Goal: Navigation & Orientation: Understand site structure

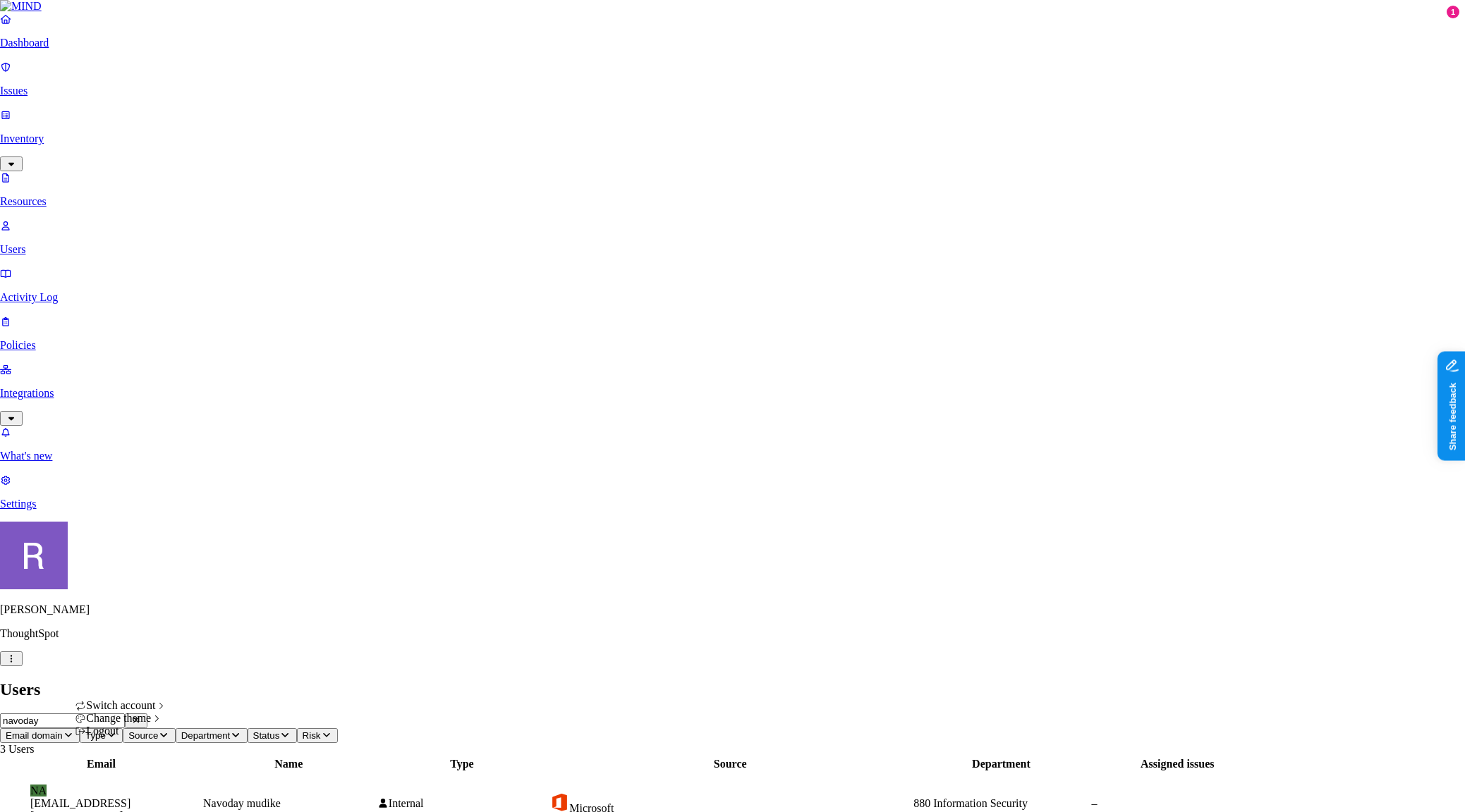
click at [126, 797] on html "Dashboard Issues Inventory Resources Users Activity Log Policies Integrations W…" at bounding box center [732, 803] width 1465 height 1606
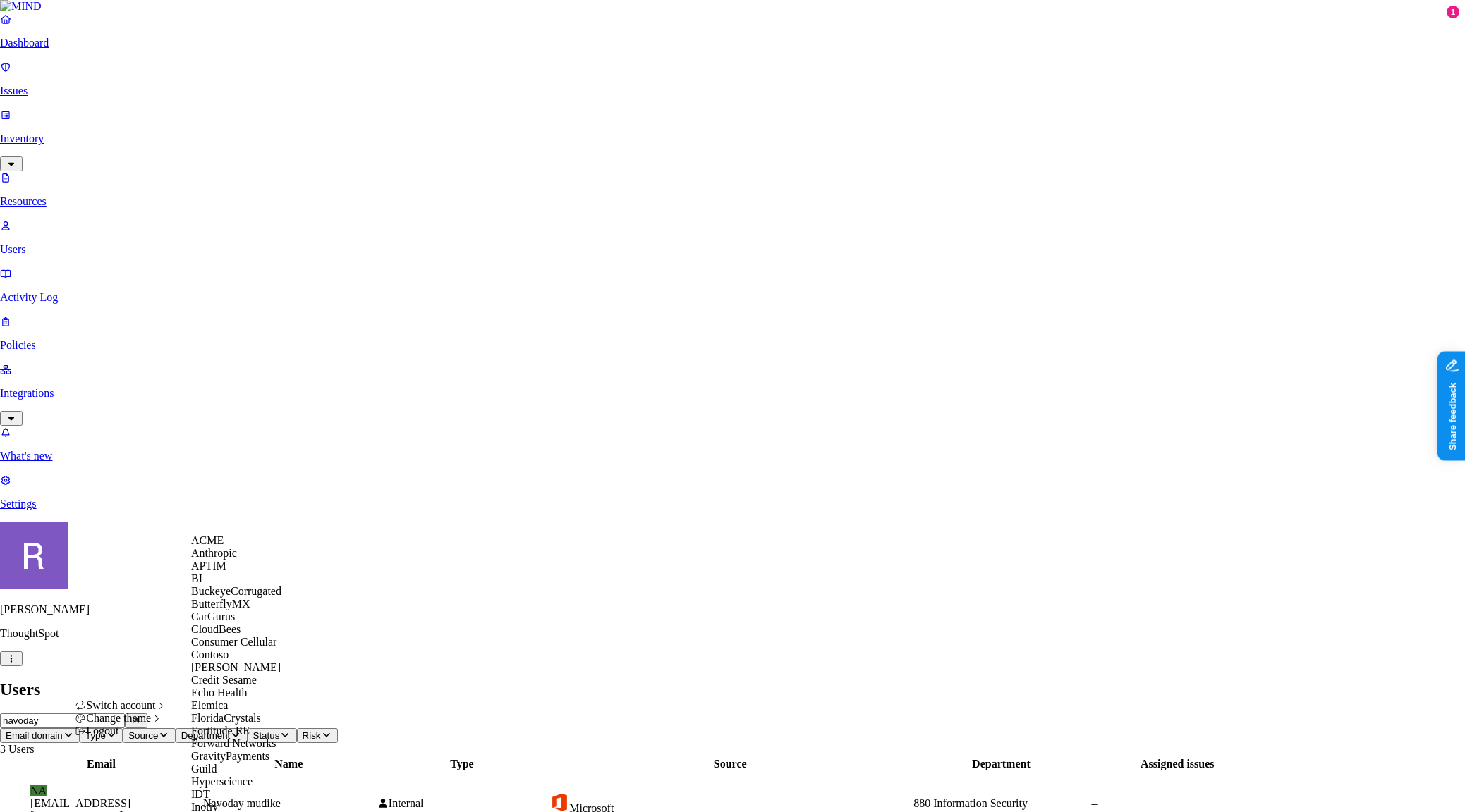
scroll to position [858, 0]
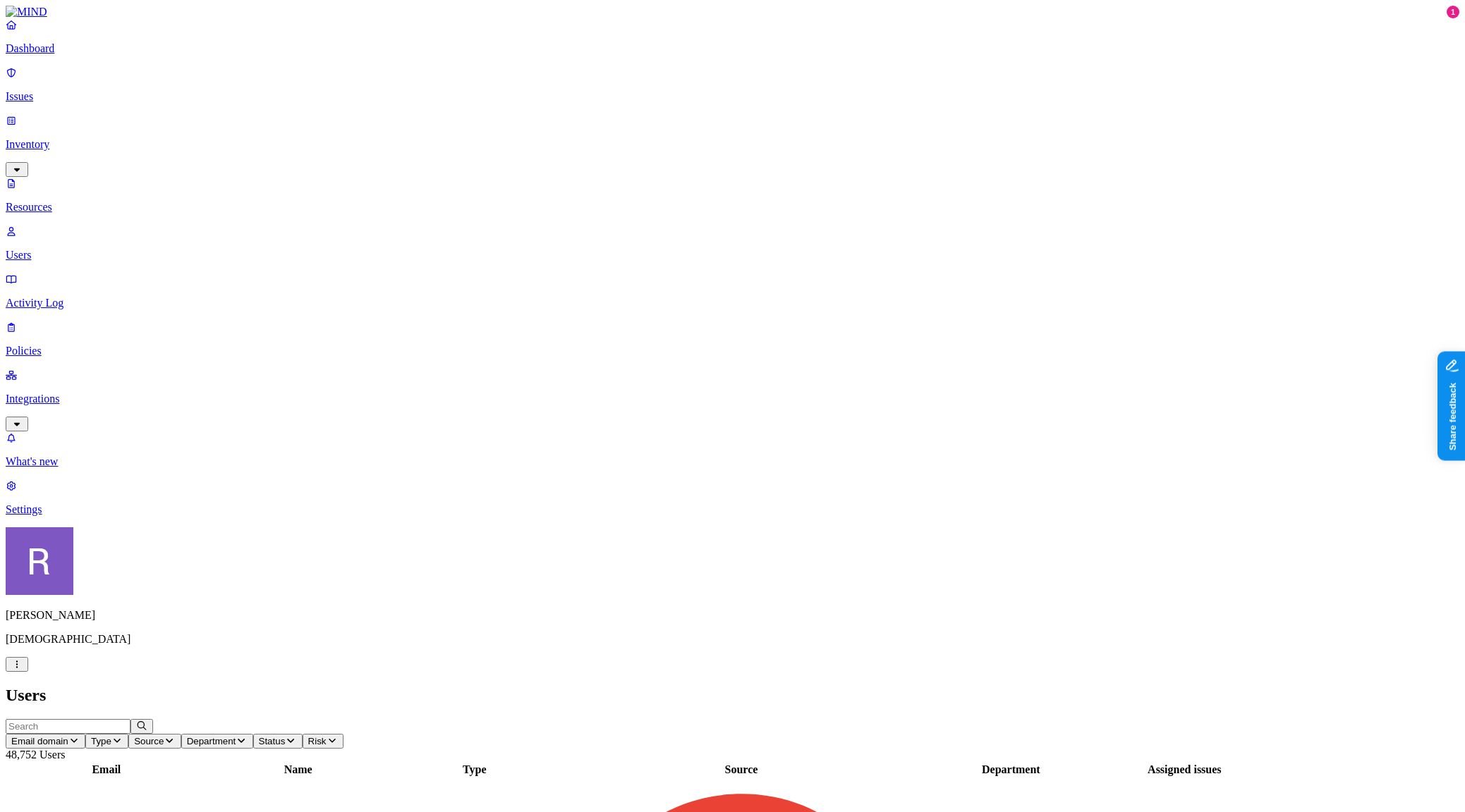
click at [52, 55] on p "Dashboard" at bounding box center [733, 49] width 1454 height 13
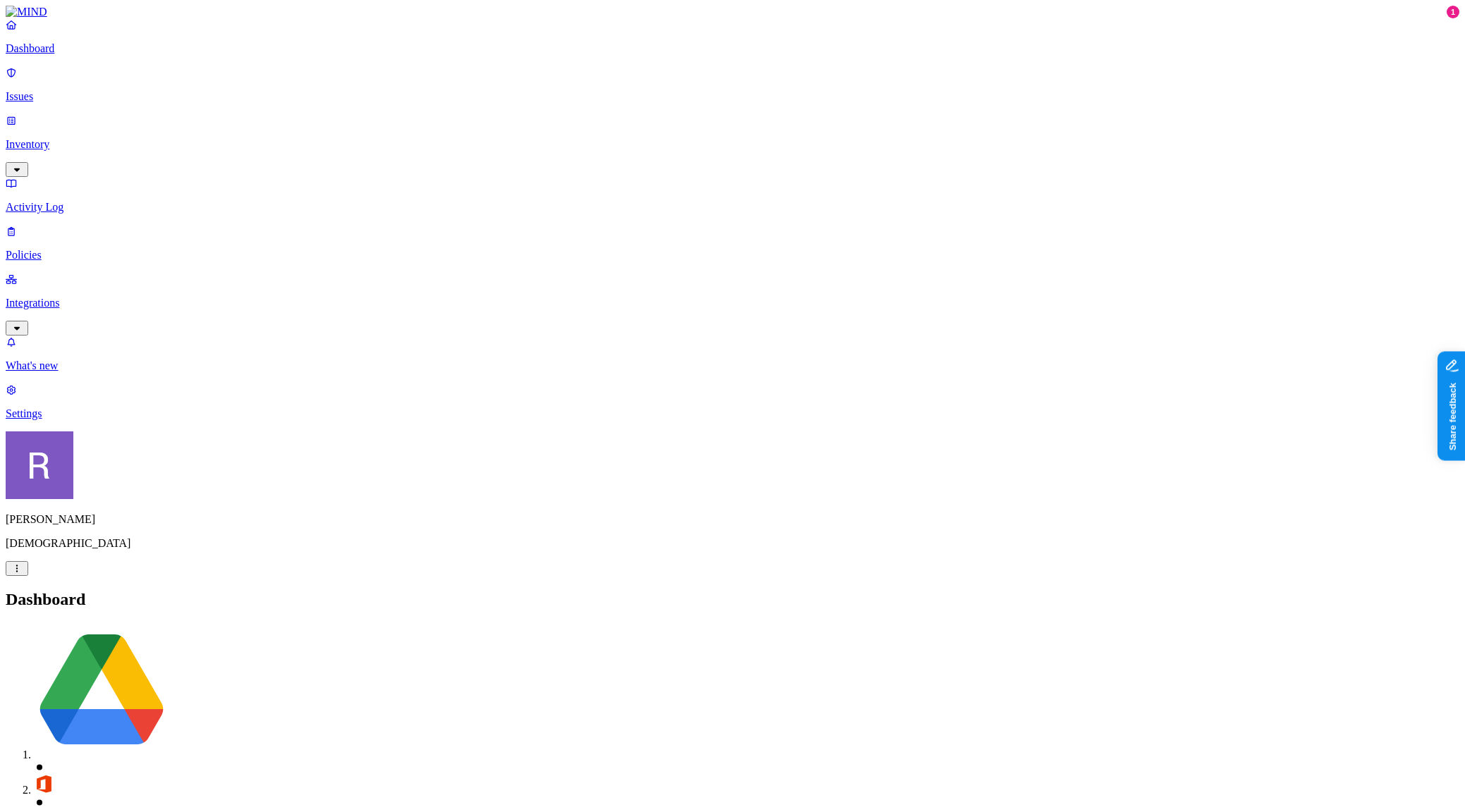
click at [66, 138] on p "Inventory" at bounding box center [733, 144] width 1454 height 13
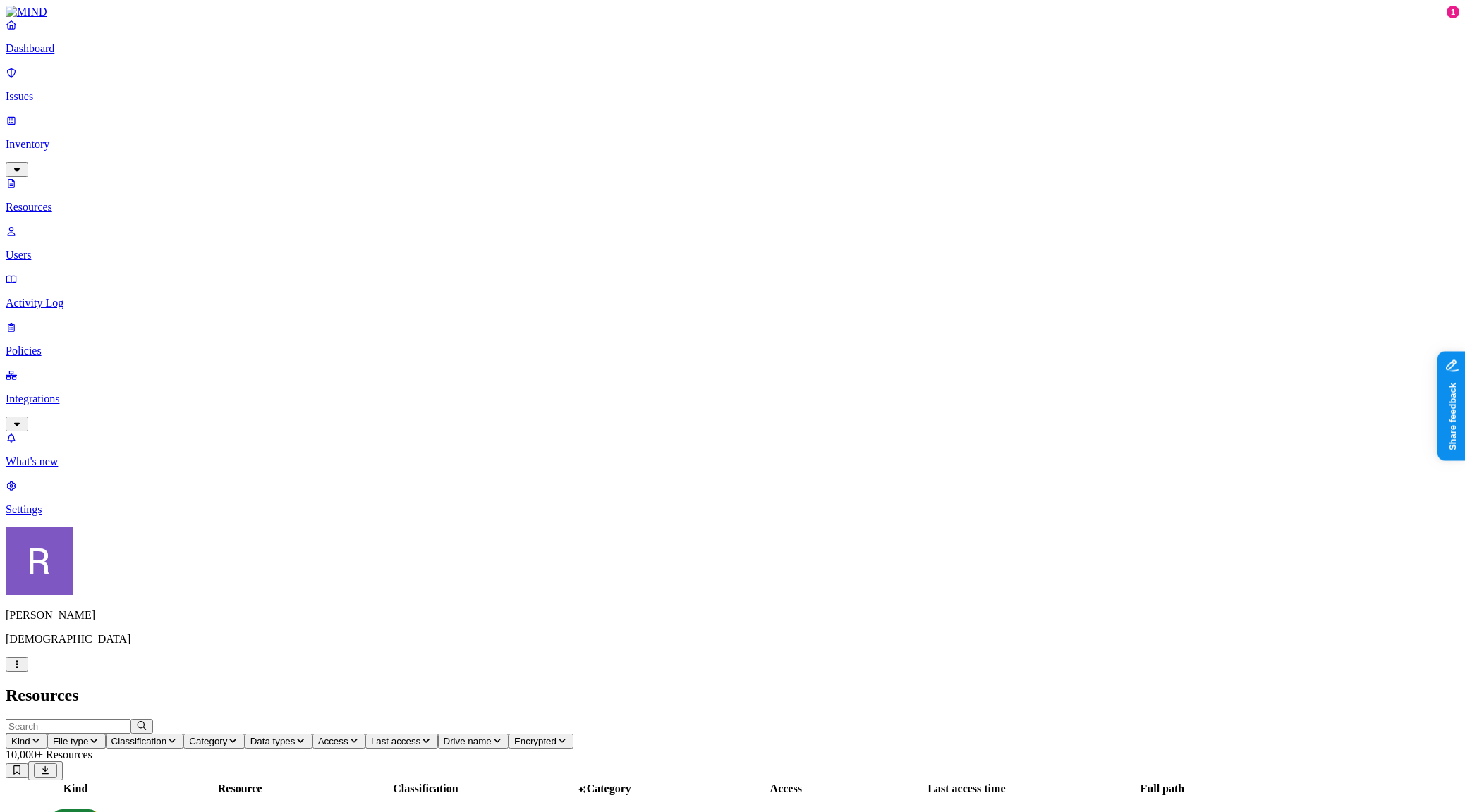
click at [349, 736] on span "Access" at bounding box center [333, 741] width 30 height 10
click at [665, 299] on span "Public" at bounding box center [650, 304] width 29 height 12
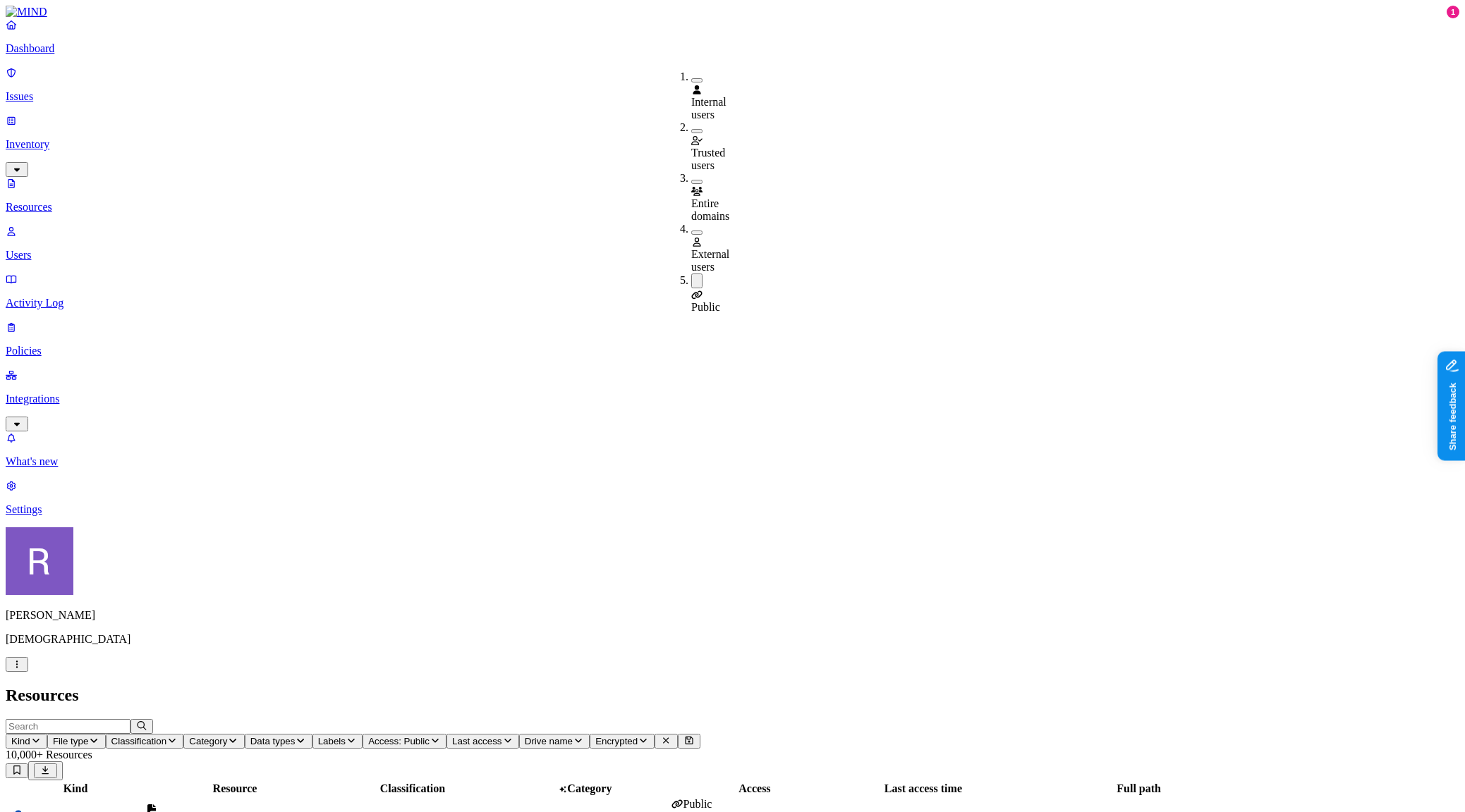
click at [167, 736] on span "Classification" at bounding box center [139, 741] width 56 height 10
click at [421, 78] on button "button" at bounding box center [426, 80] width 11 height 4
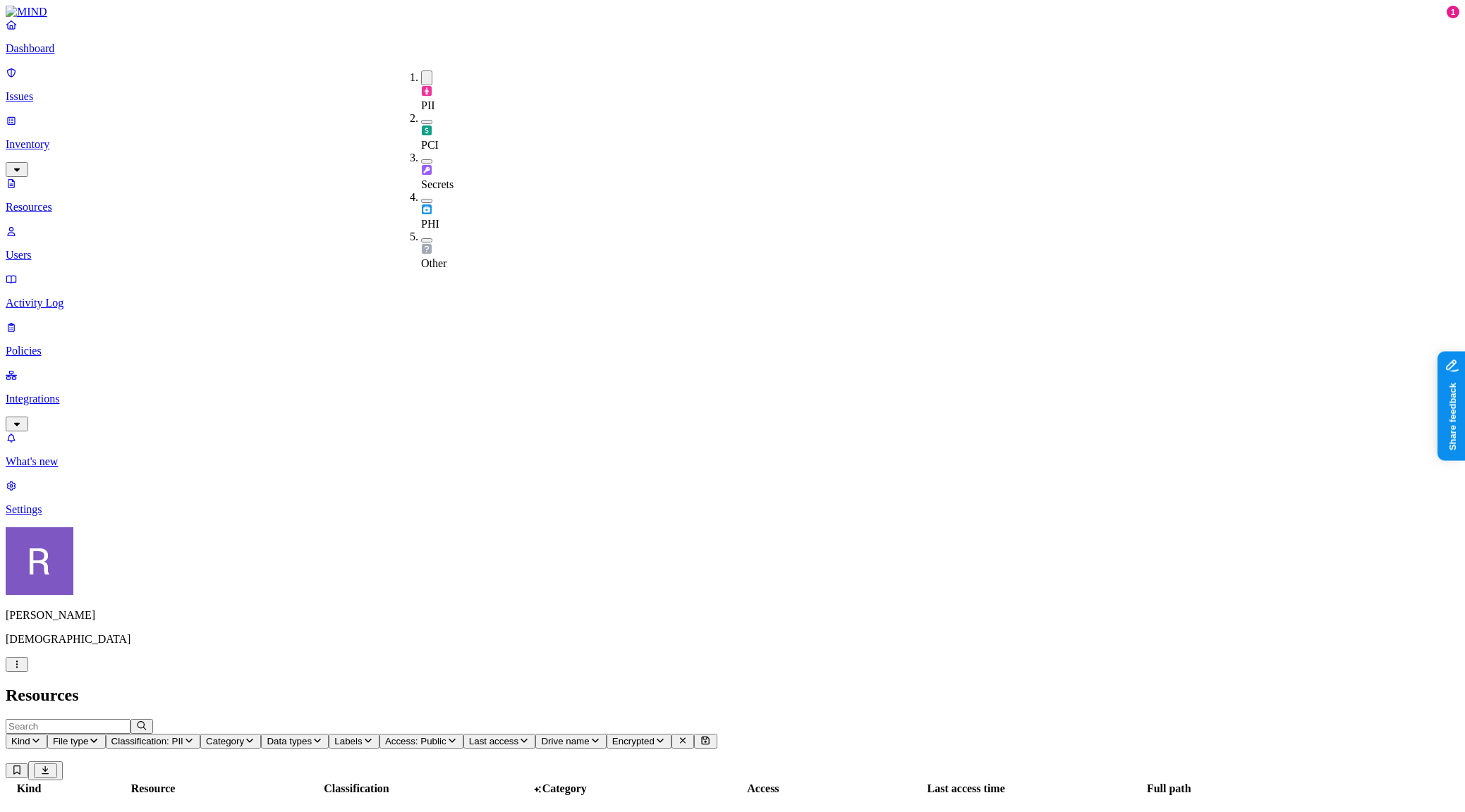
click at [421, 120] on button "button" at bounding box center [426, 122] width 11 height 4
click at [421, 160] on button "button" at bounding box center [426, 162] width 11 height 4
click at [421, 199] on button "button" at bounding box center [426, 201] width 11 height 4
click at [421, 238] on button "button" at bounding box center [426, 241] width 11 height 4
click at [539, 686] on h2 "Resources" at bounding box center [733, 696] width 1454 height 19
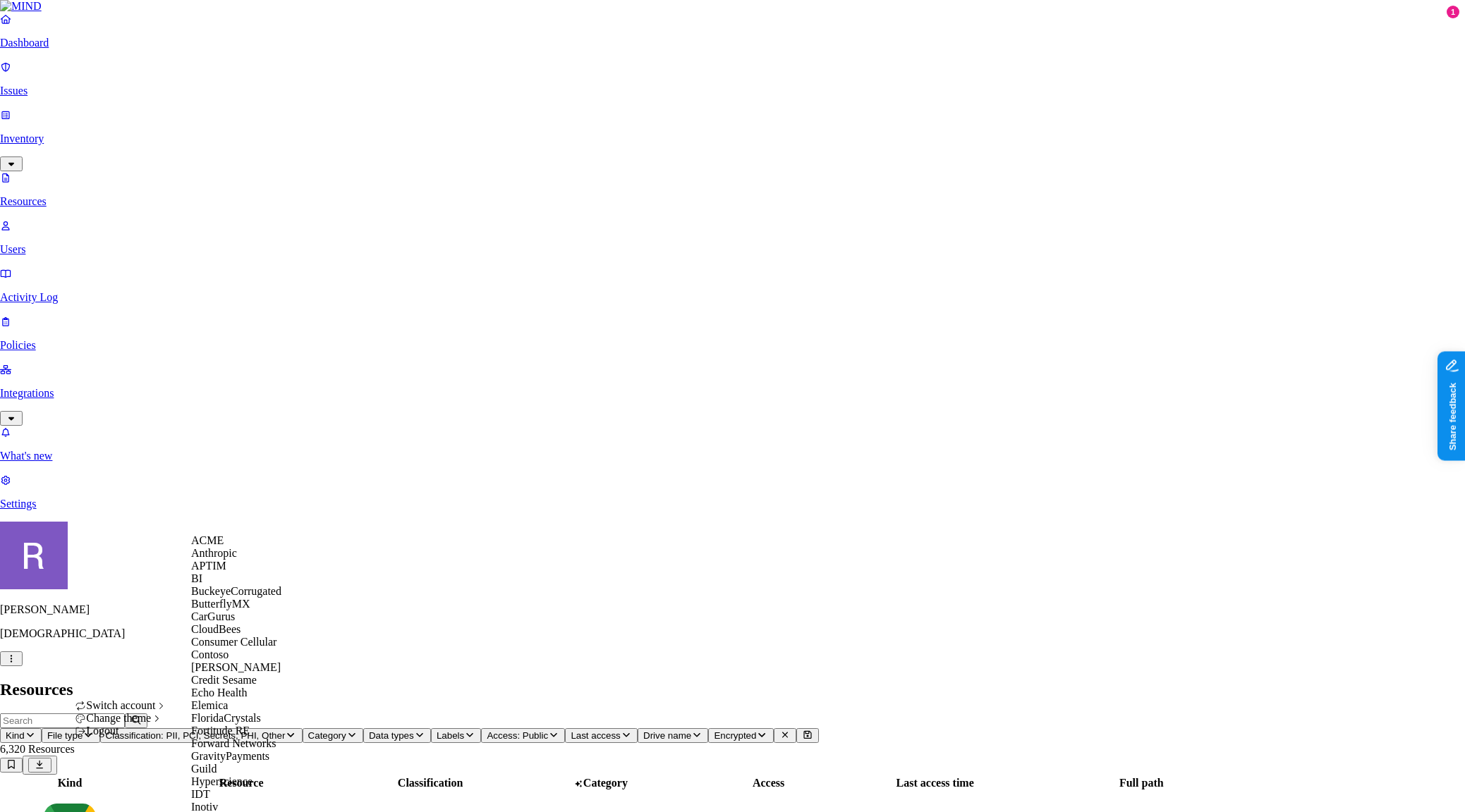
scroll to position [349, 0]
click at [239, 750] on span "GravityPayments" at bounding box center [230, 756] width 78 height 12
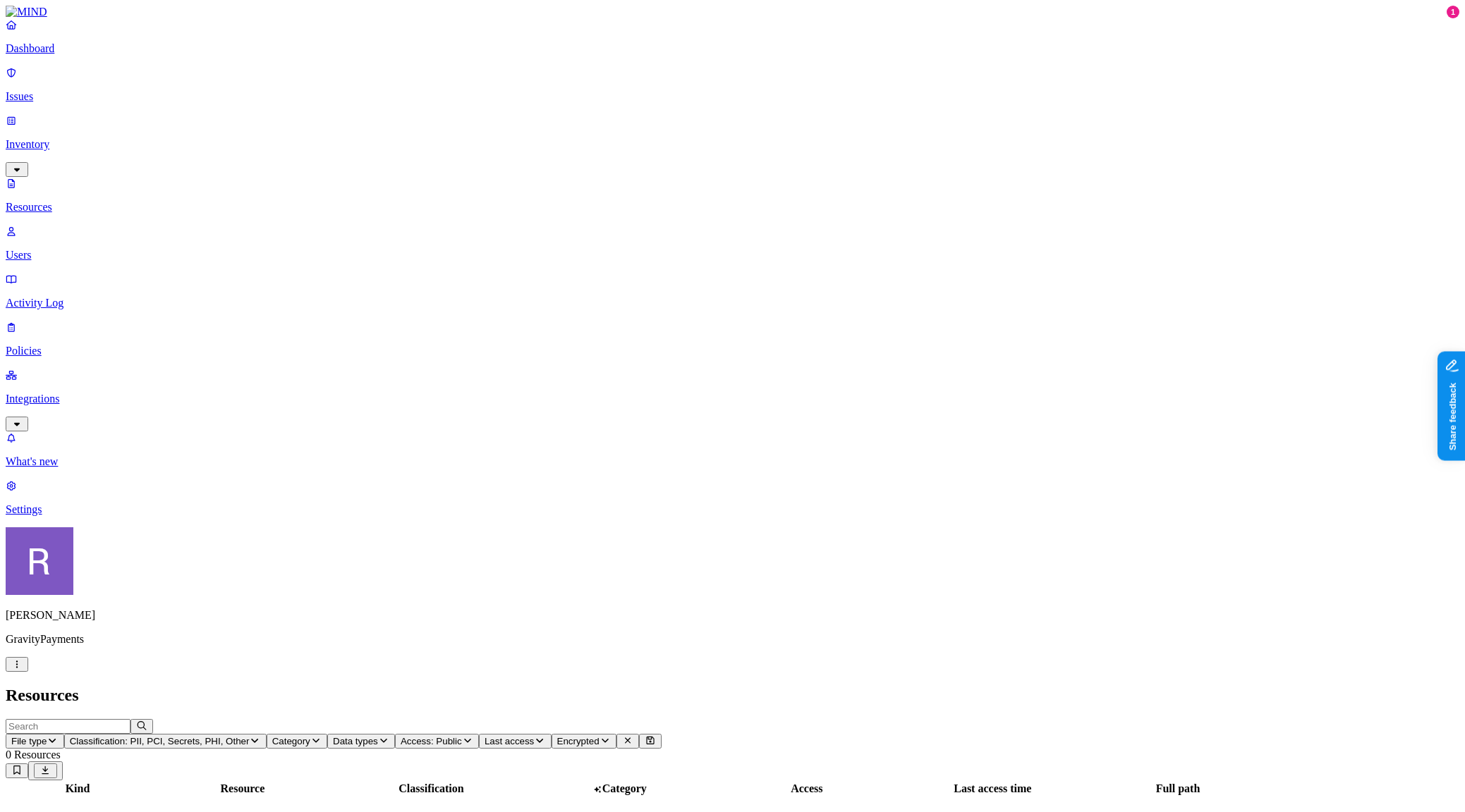
click at [74, 55] on link "Dashboard" at bounding box center [733, 37] width 1454 height 37
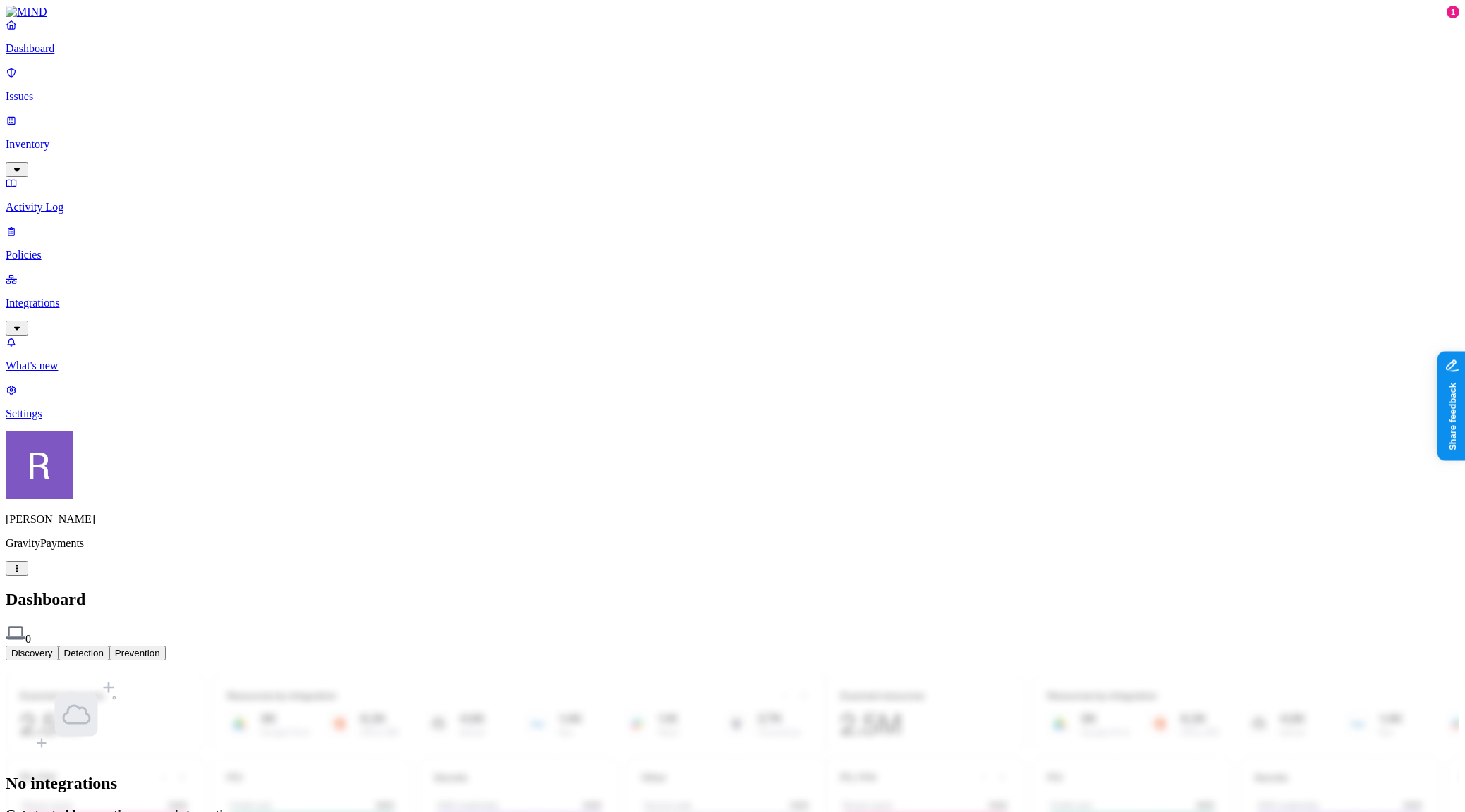
click at [72, 138] on p "Inventory" at bounding box center [733, 144] width 1454 height 13
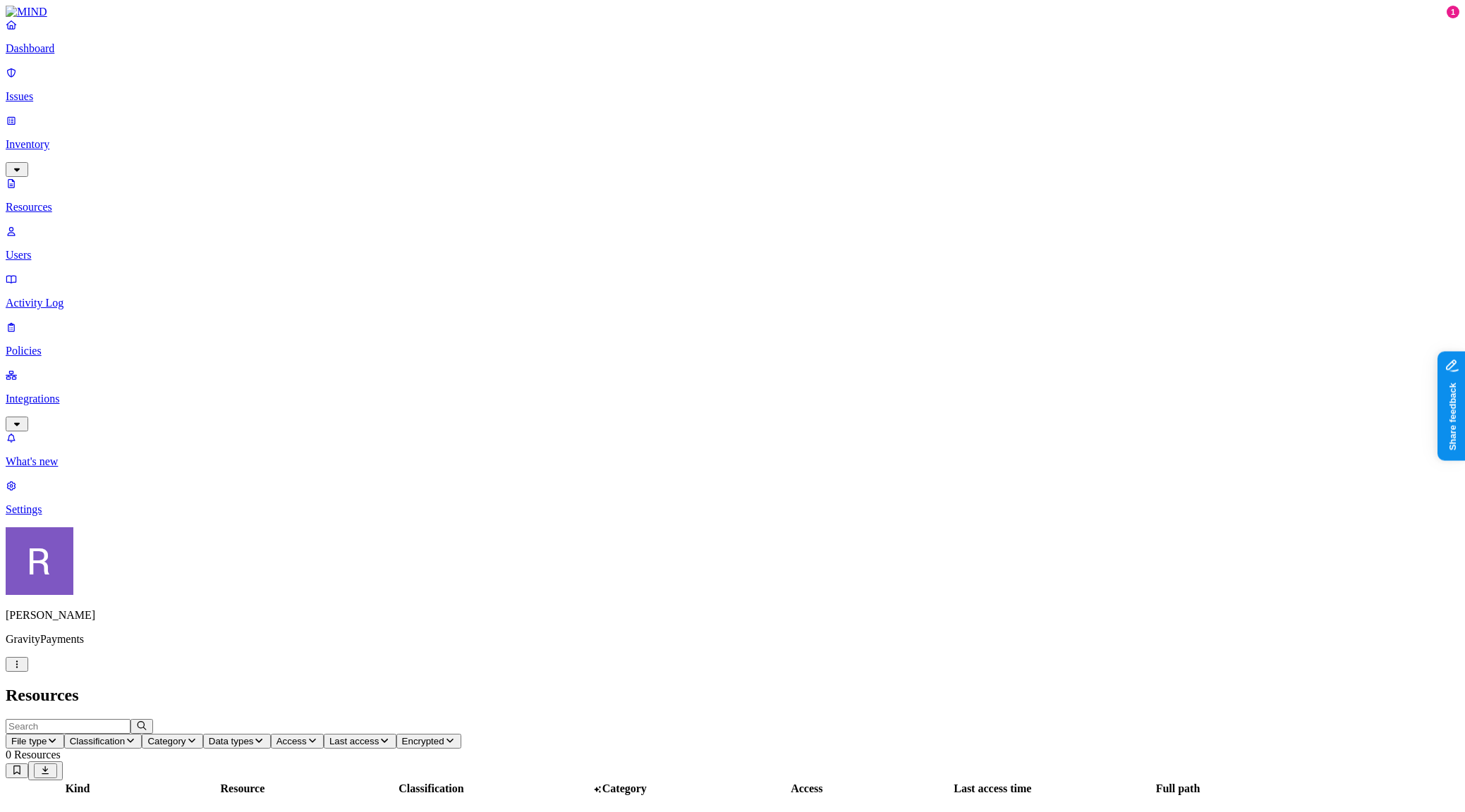
click at [74, 93] on p "Issues" at bounding box center [733, 96] width 1454 height 13
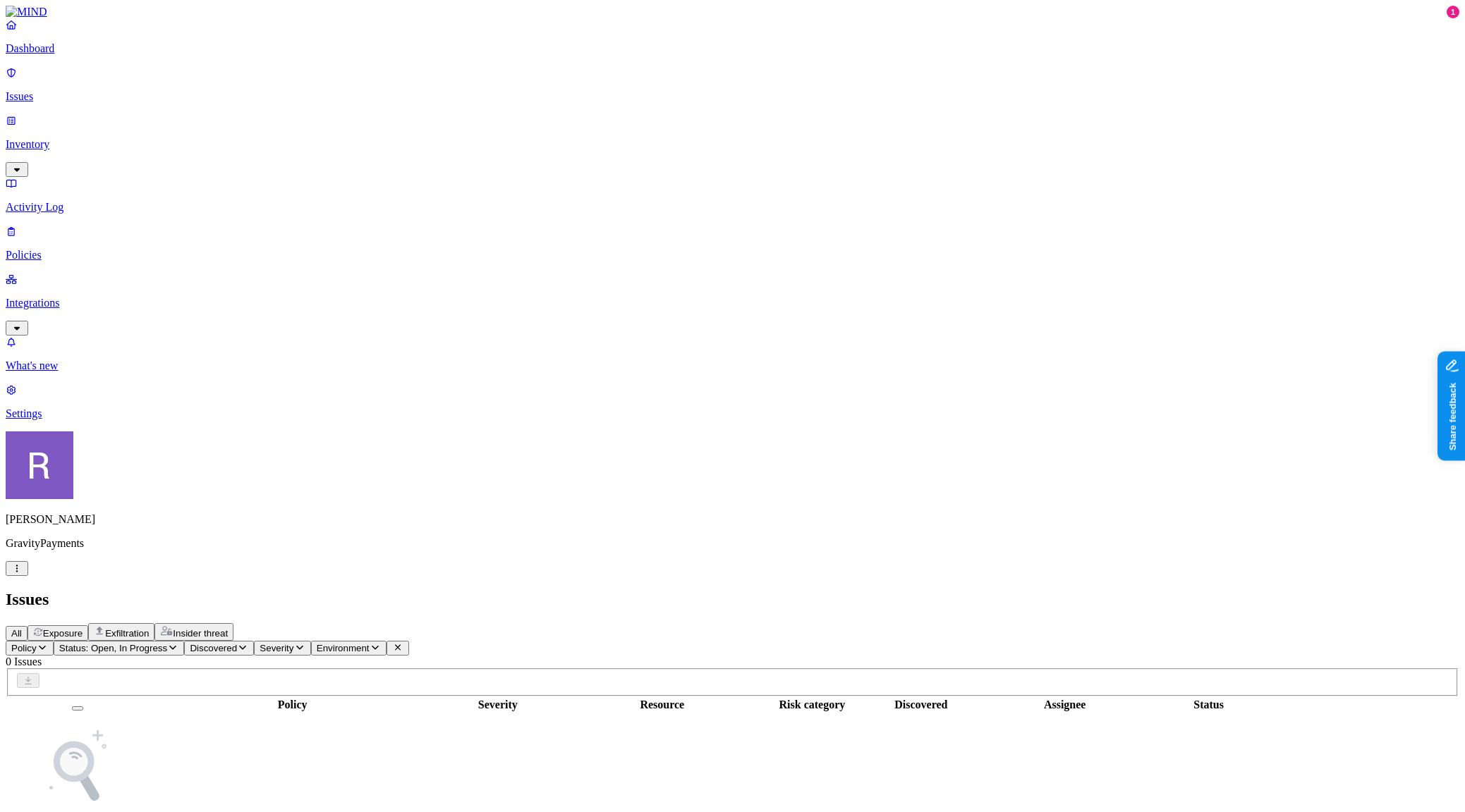
click at [74, 138] on p "Inventory" at bounding box center [733, 144] width 1454 height 13
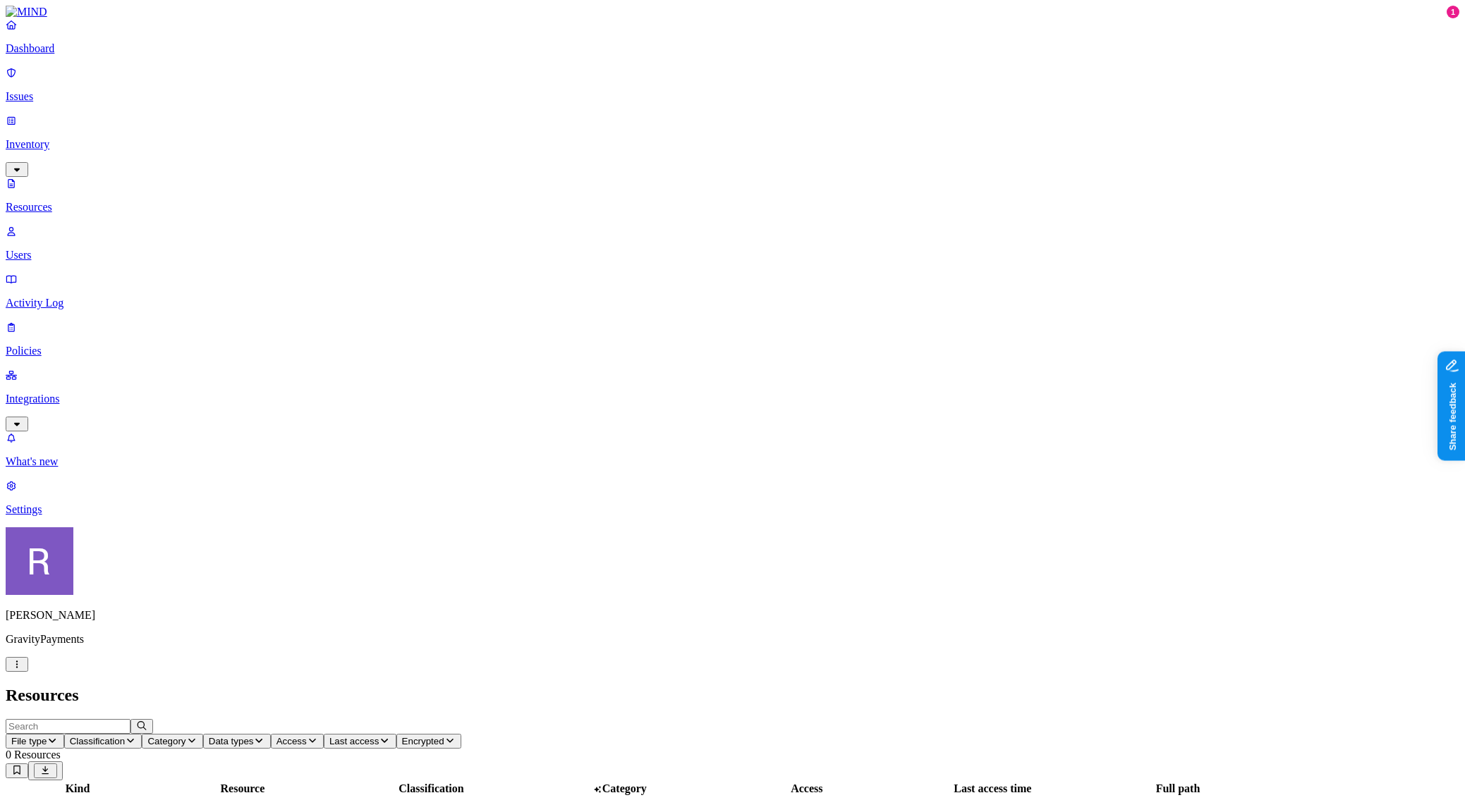
click at [77, 249] on p "Users" at bounding box center [733, 254] width 1454 height 13
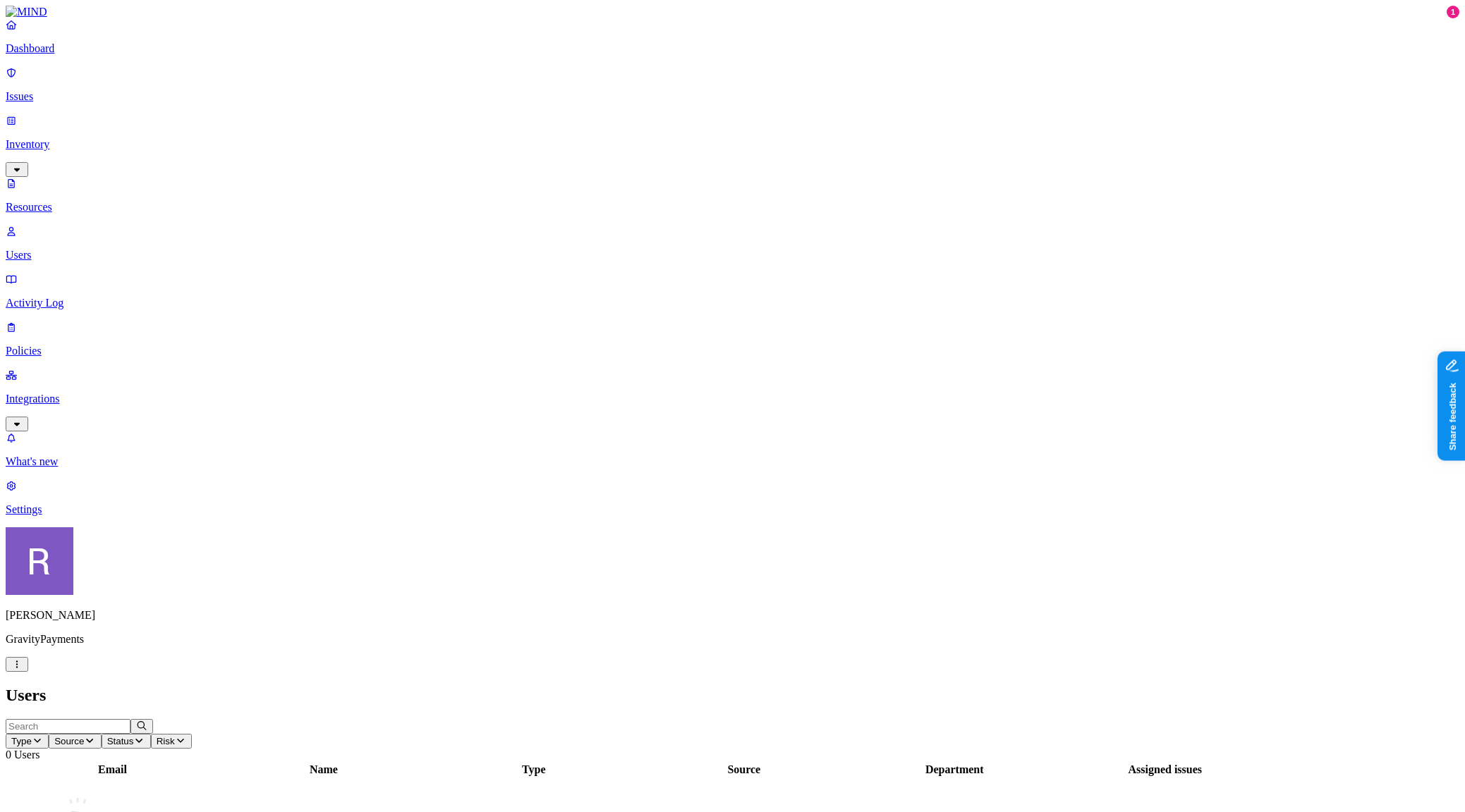
click at [78, 201] on p "Resources" at bounding box center [733, 207] width 1454 height 13
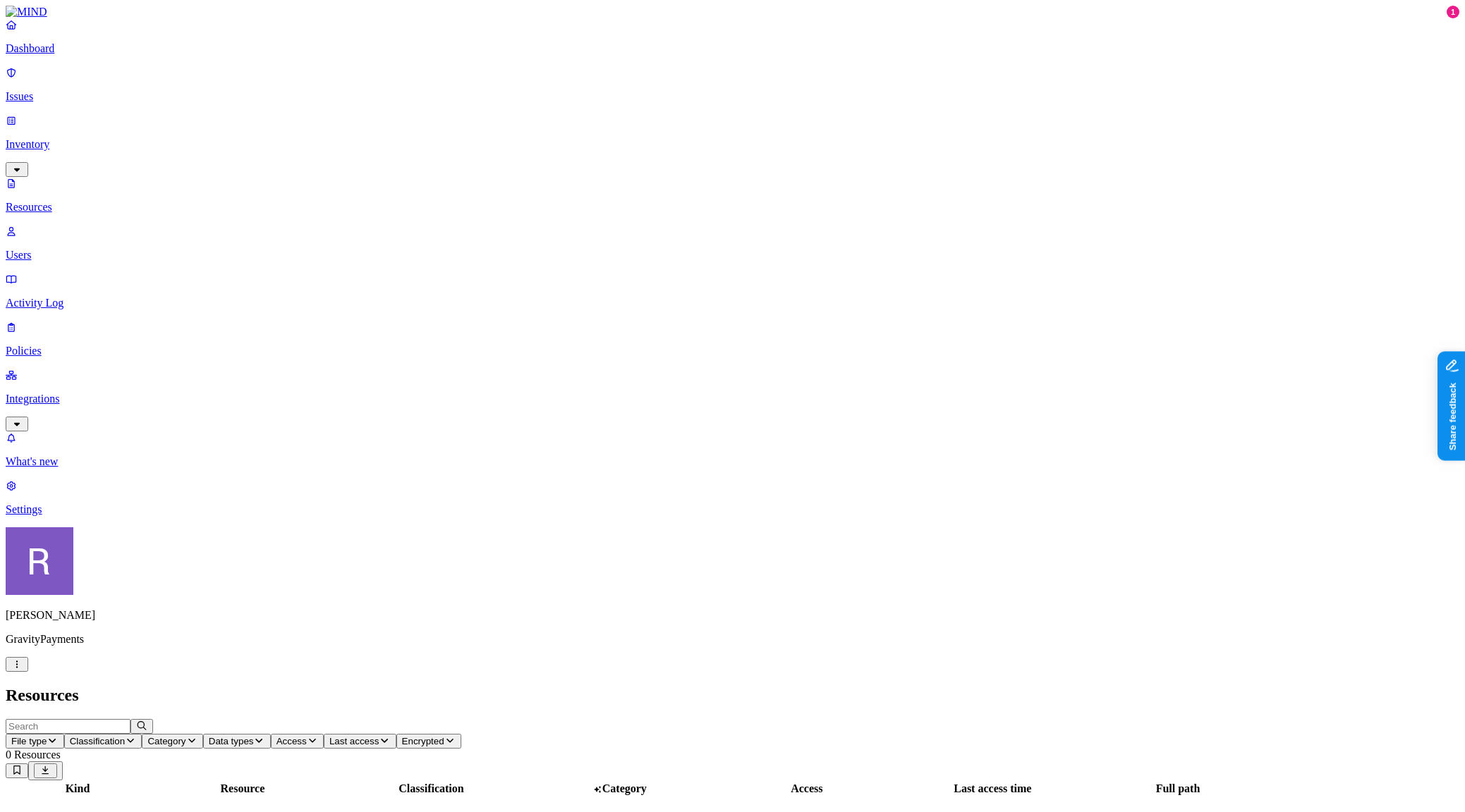
click at [65, 55] on p "Dashboard" at bounding box center [733, 49] width 1454 height 13
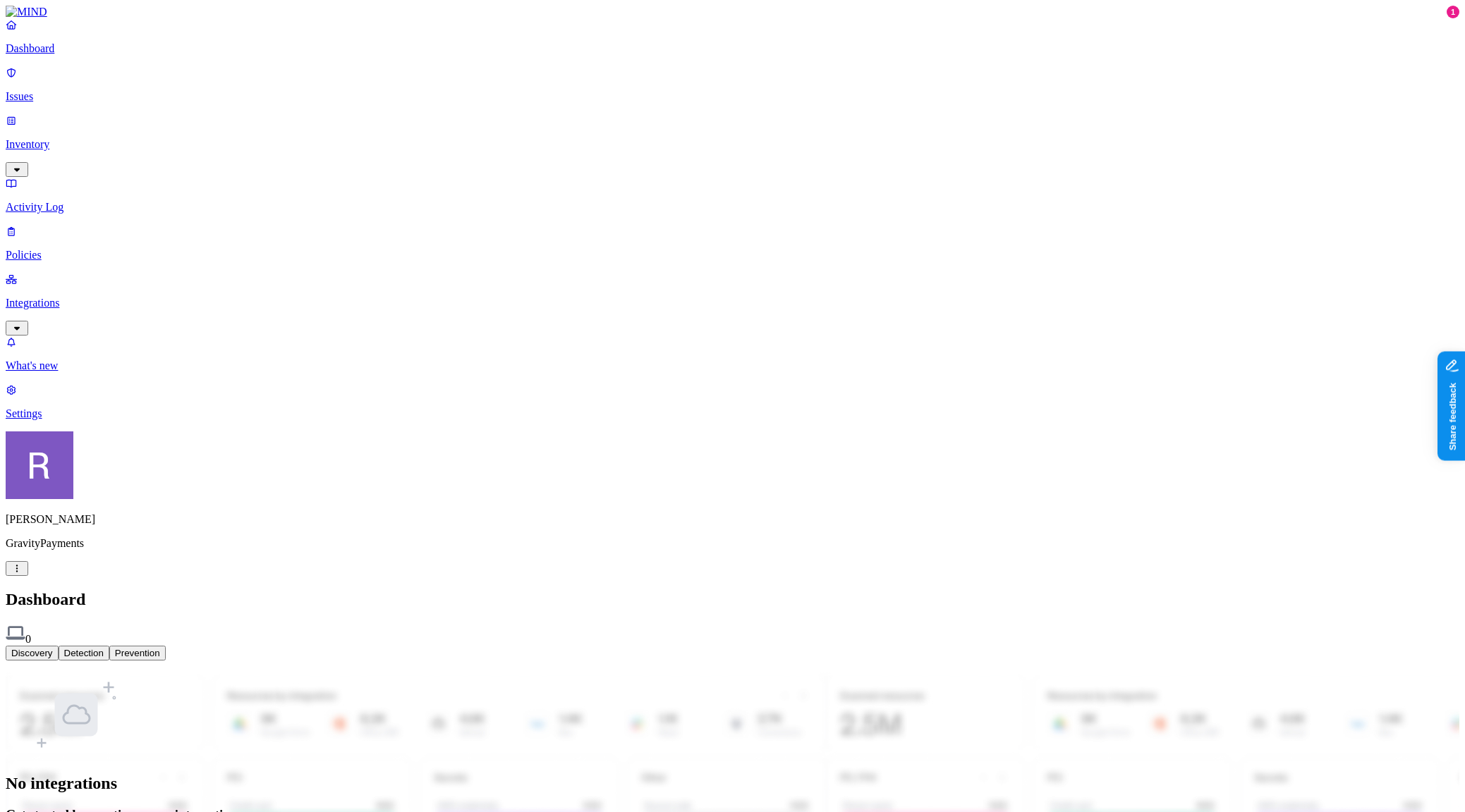
click at [134, 788] on html "Dashboard Issues Inventory Activity Log Policies Integrations What's new 1 Sett…" at bounding box center [732, 430] width 1465 height 861
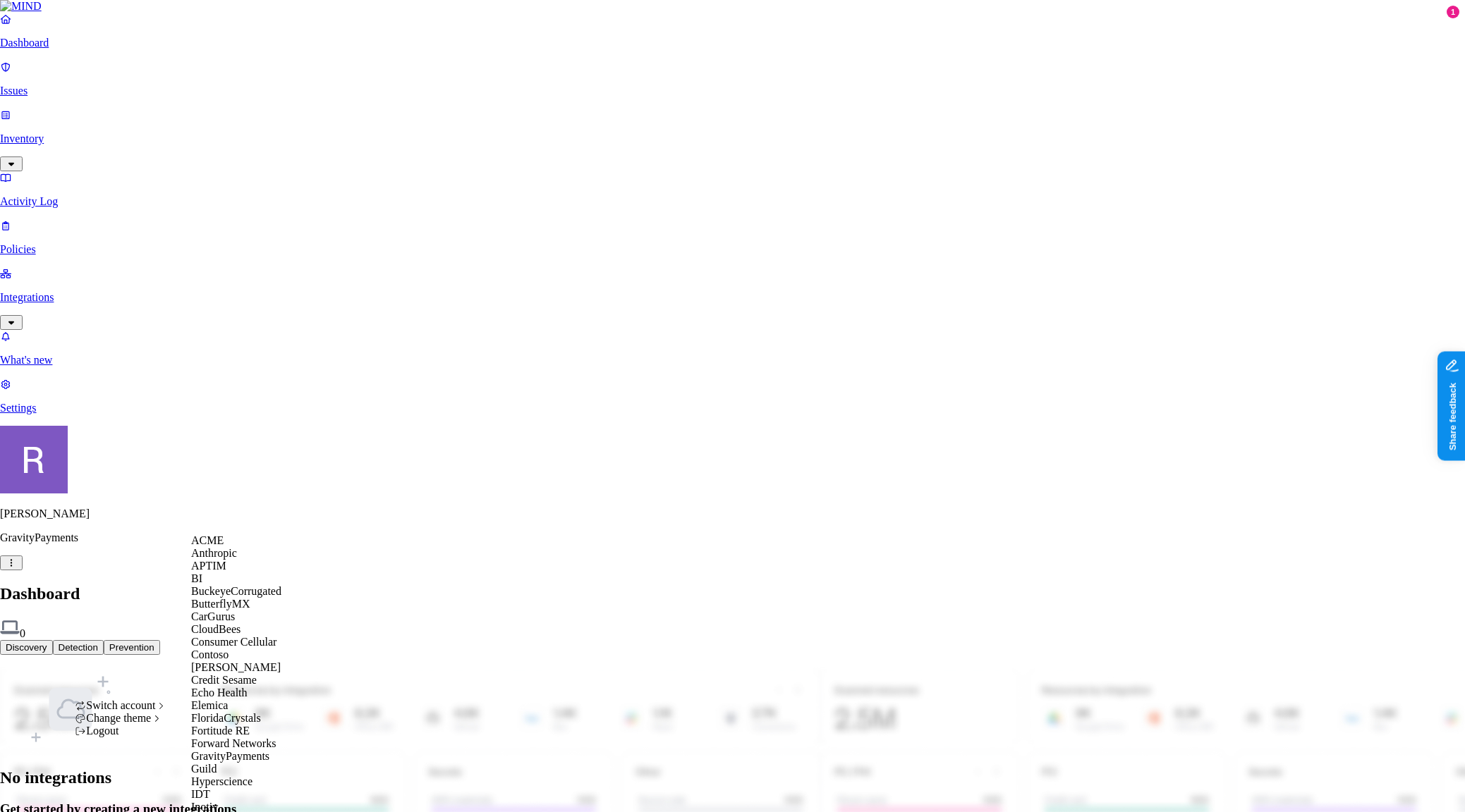
click div "ACME"
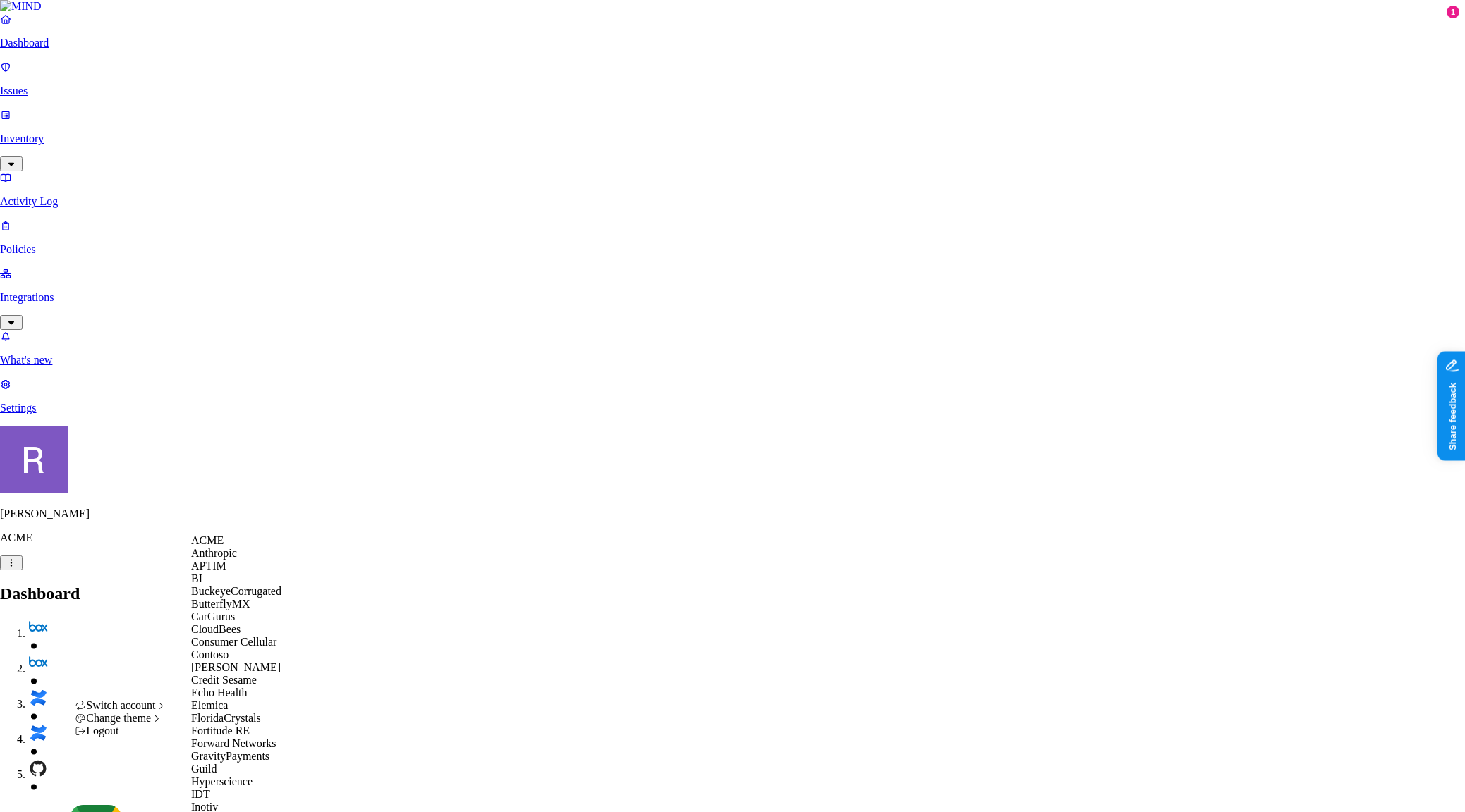
scroll to position [831, 0]
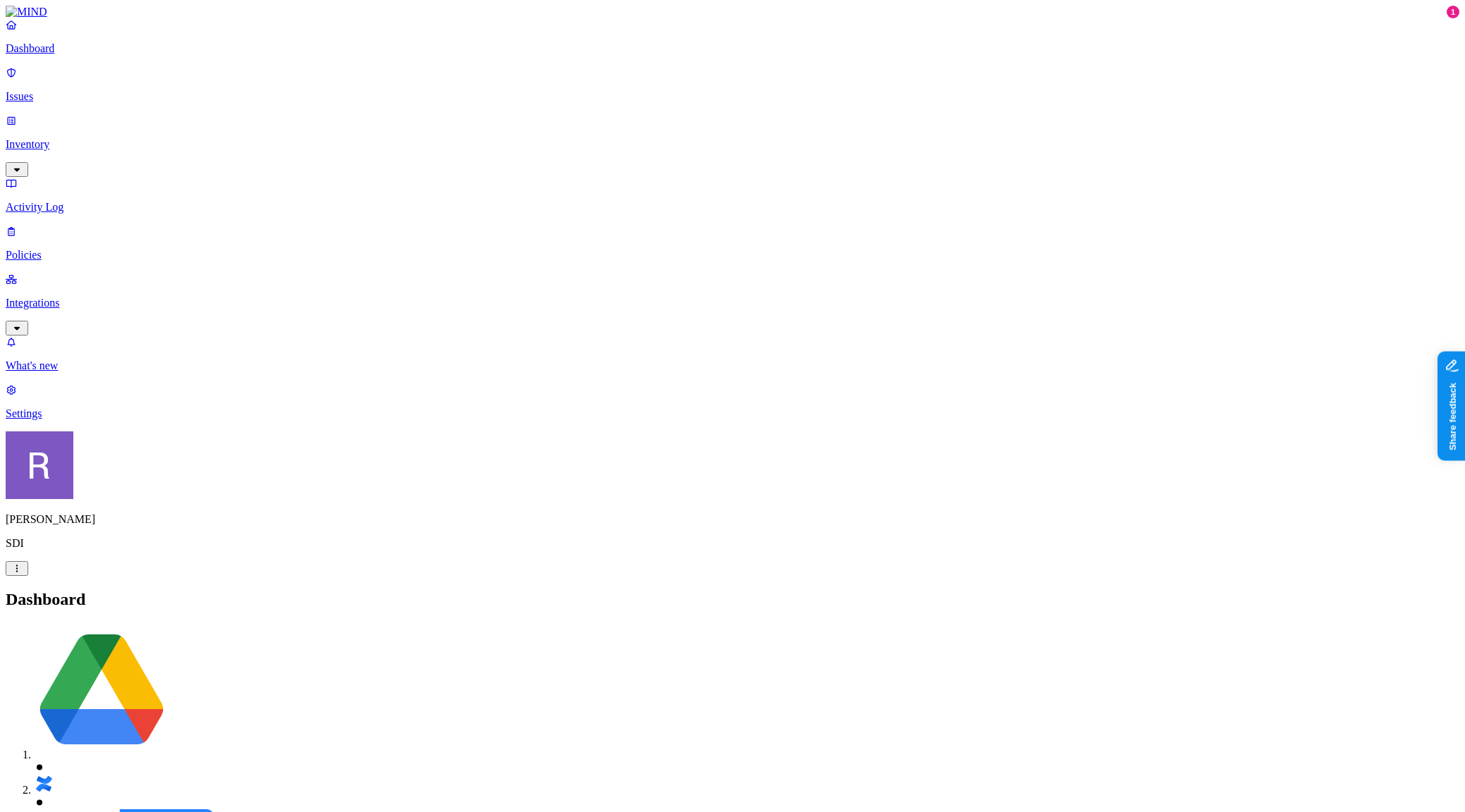
click at [73, 90] on p "Issues" at bounding box center [733, 96] width 1454 height 13
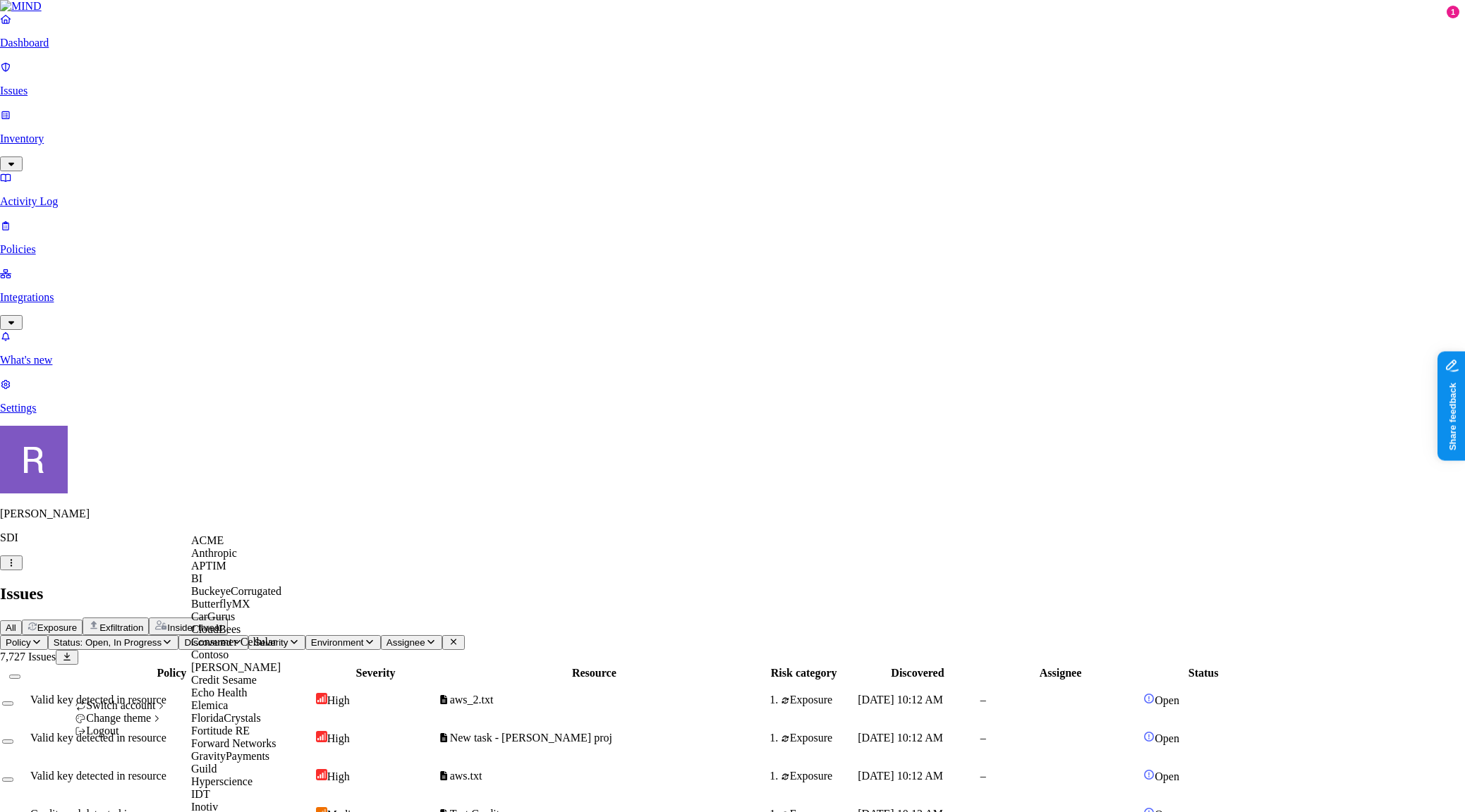
scroll to position [979, 0]
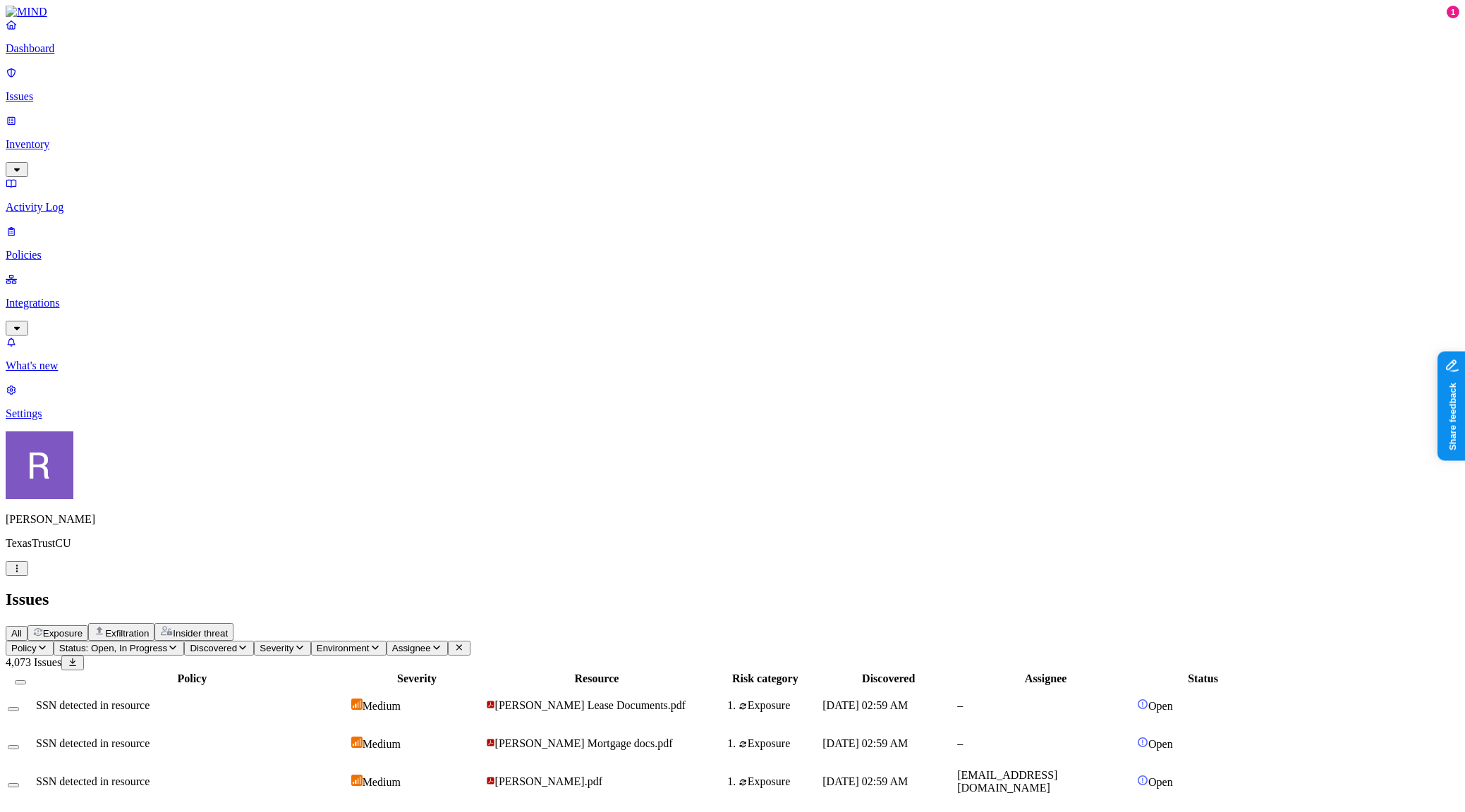
click at [63, 297] on p "Integrations" at bounding box center [733, 303] width 1454 height 13
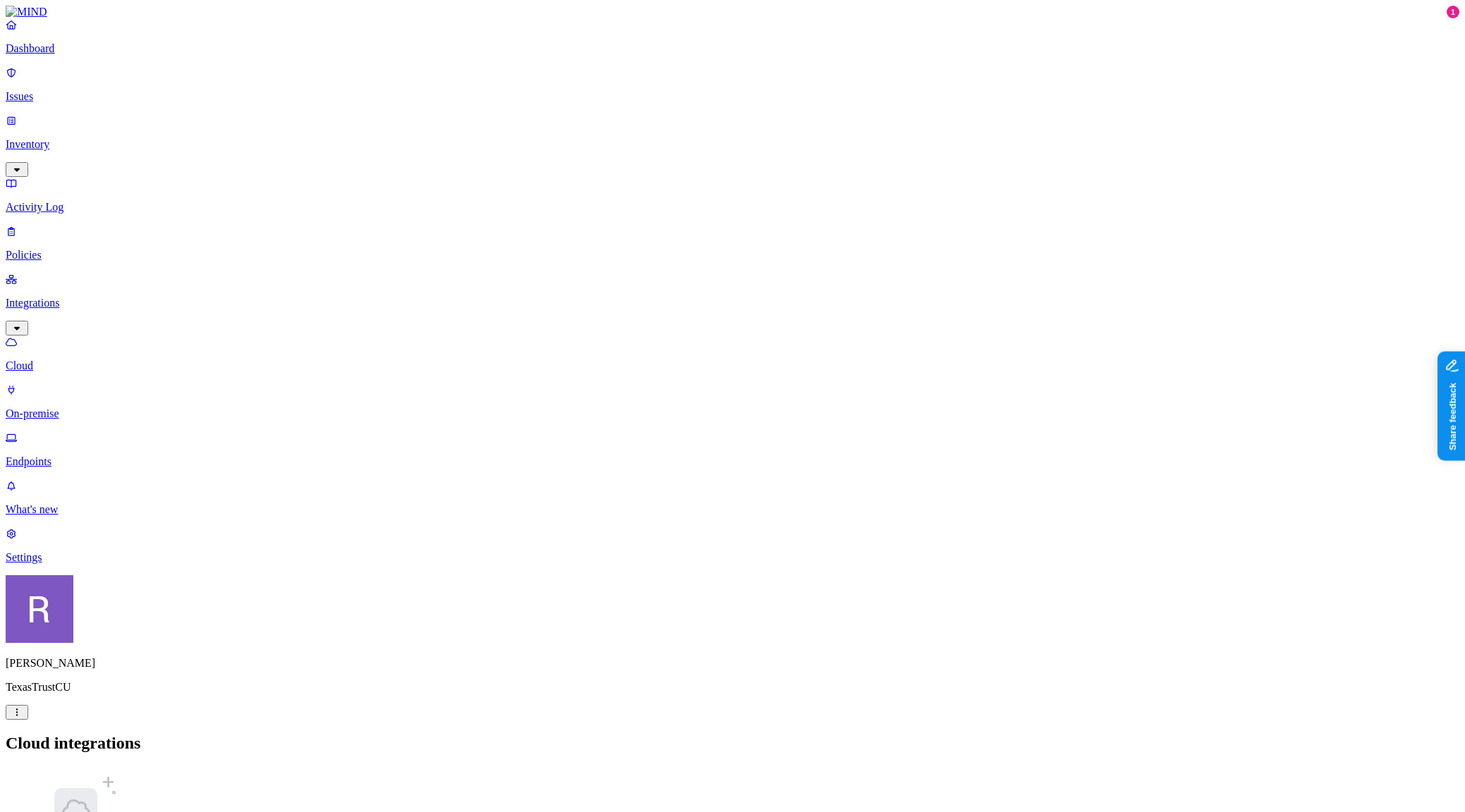
click at [76, 463] on nav "Dashboard Issues Inventory Activity Log Policies Integrations Cloud On-premise …" at bounding box center [733, 291] width 1454 height 546
click at [60, 564] on p "Settings" at bounding box center [733, 558] width 1454 height 13
